Goal: Task Accomplishment & Management: Complete application form

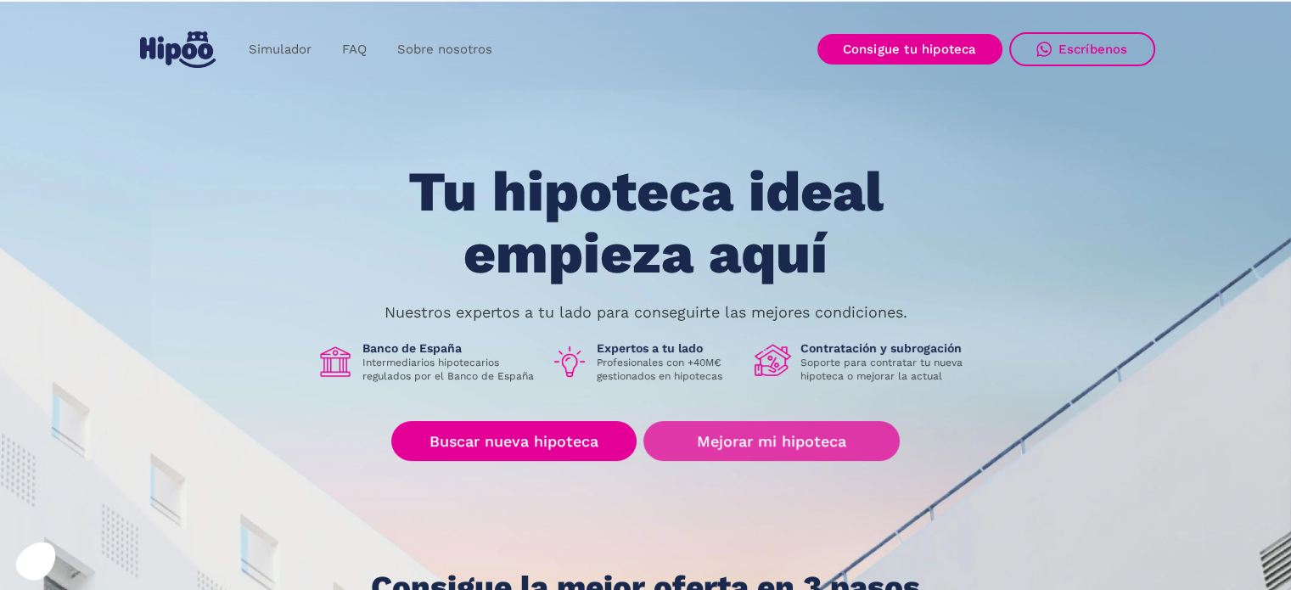
click at [755, 446] on link "Mejorar mi hipoteca" at bounding box center [771, 441] width 256 height 40
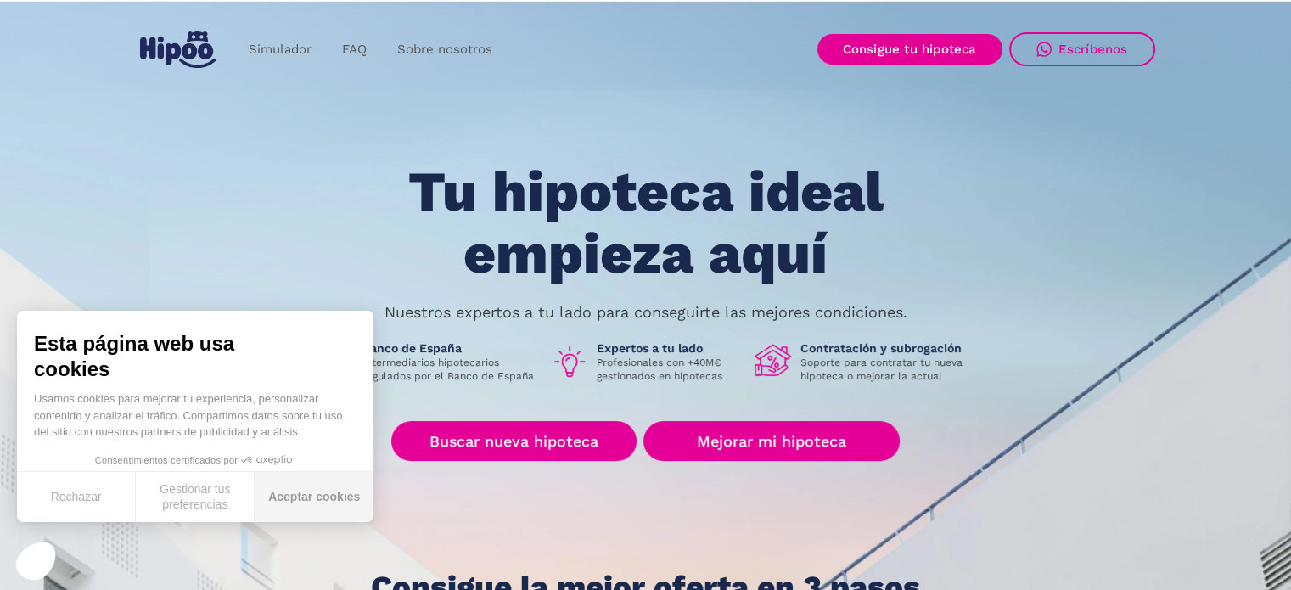
click at [302, 499] on button "Aceptar cookies" at bounding box center [314, 497] width 119 height 50
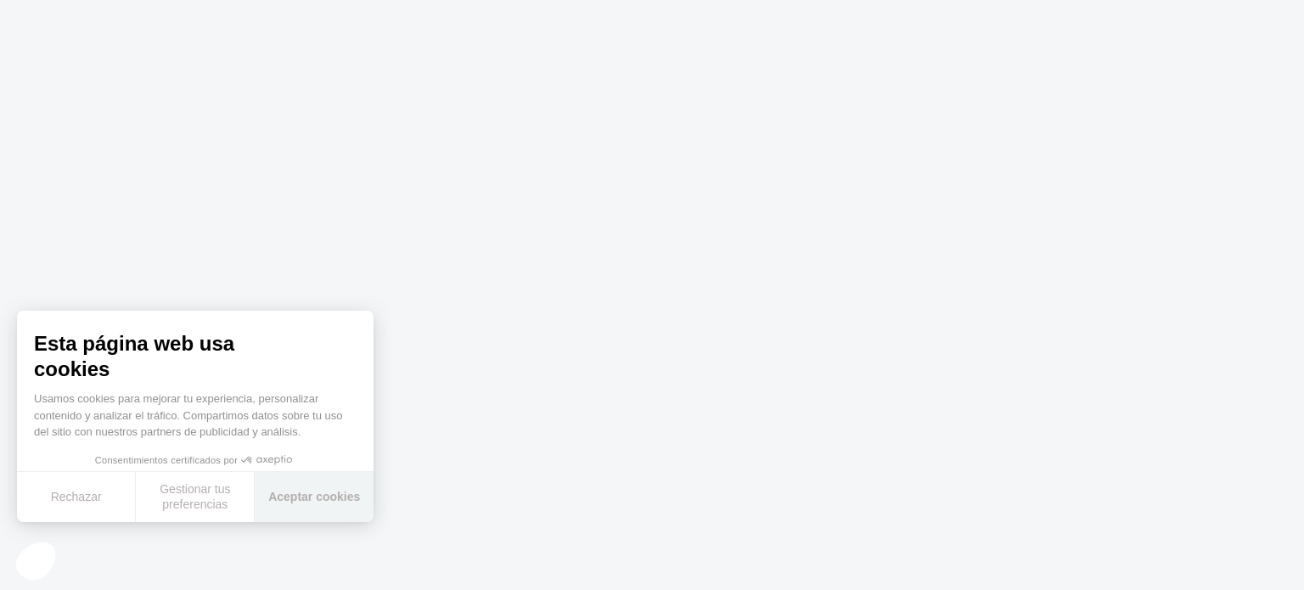
drag, startPoint x: 296, startPoint y: 500, endPoint x: 430, endPoint y: 444, distance: 145.4
click at [297, 500] on button "Aceptar cookies" at bounding box center [314, 497] width 119 height 50
